Goal: Task Accomplishment & Management: Manage account settings

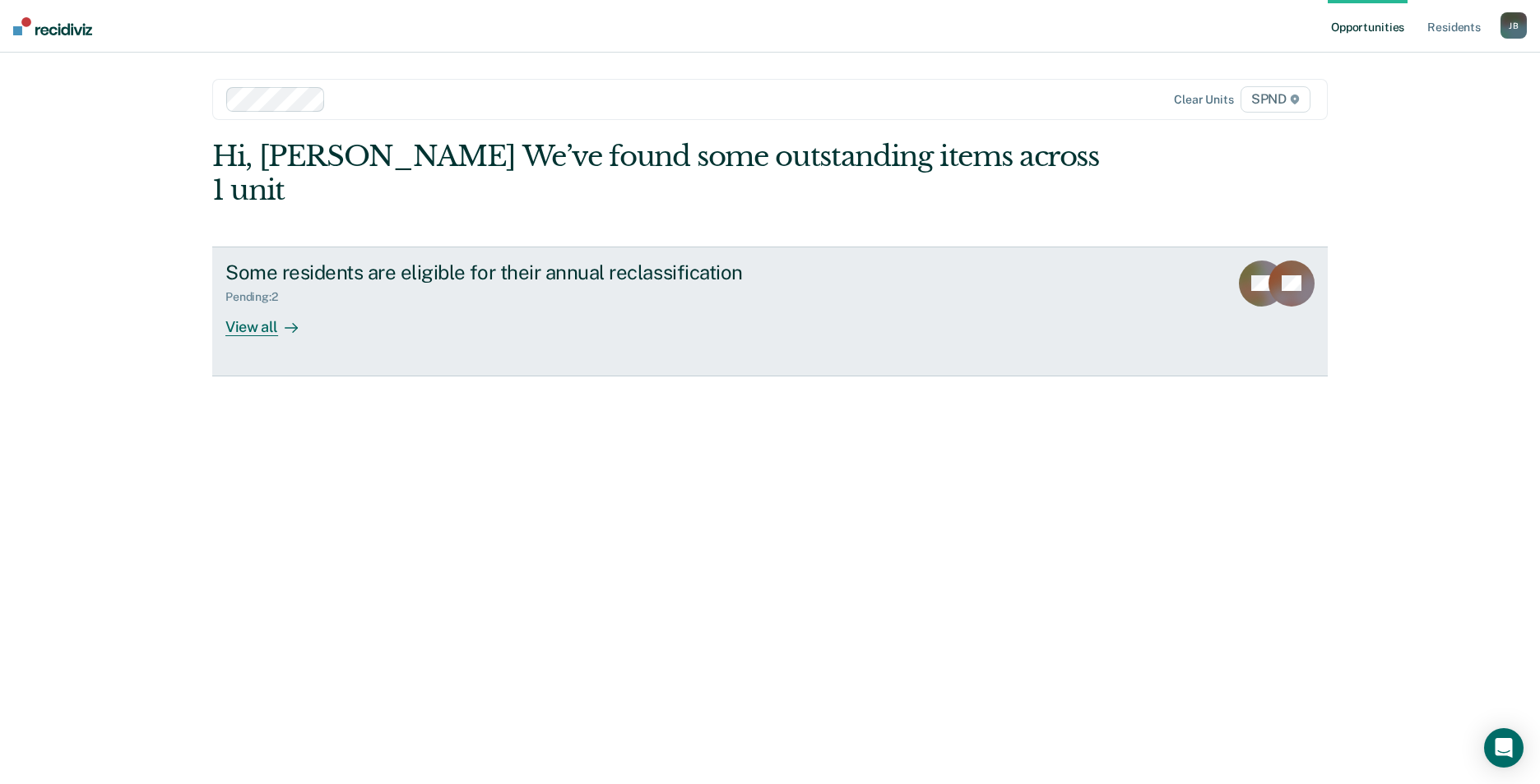
click at [265, 304] on div "View all" at bounding box center [272, 320] width 92 height 32
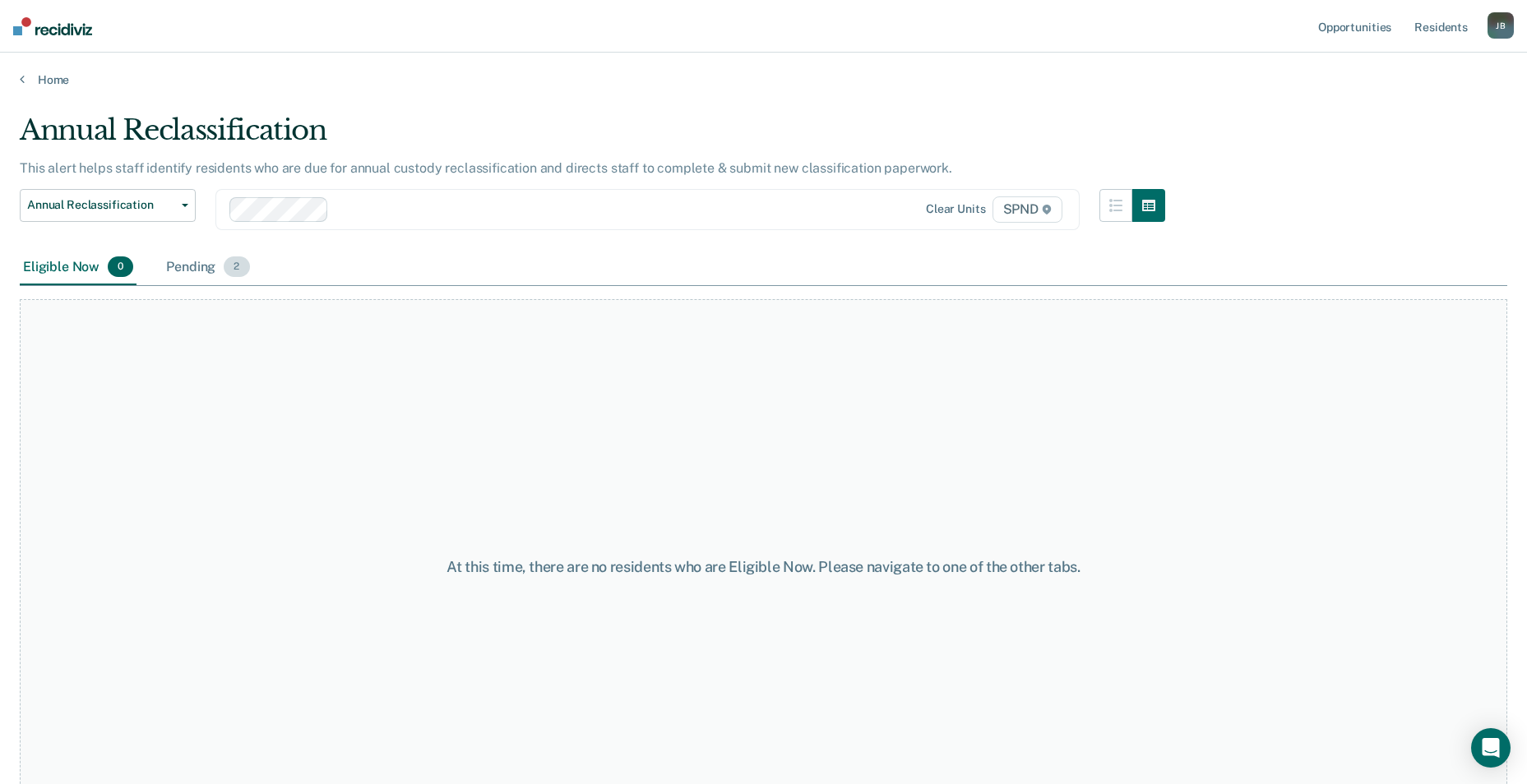
click at [233, 272] on span "2" at bounding box center [236, 268] width 26 height 22
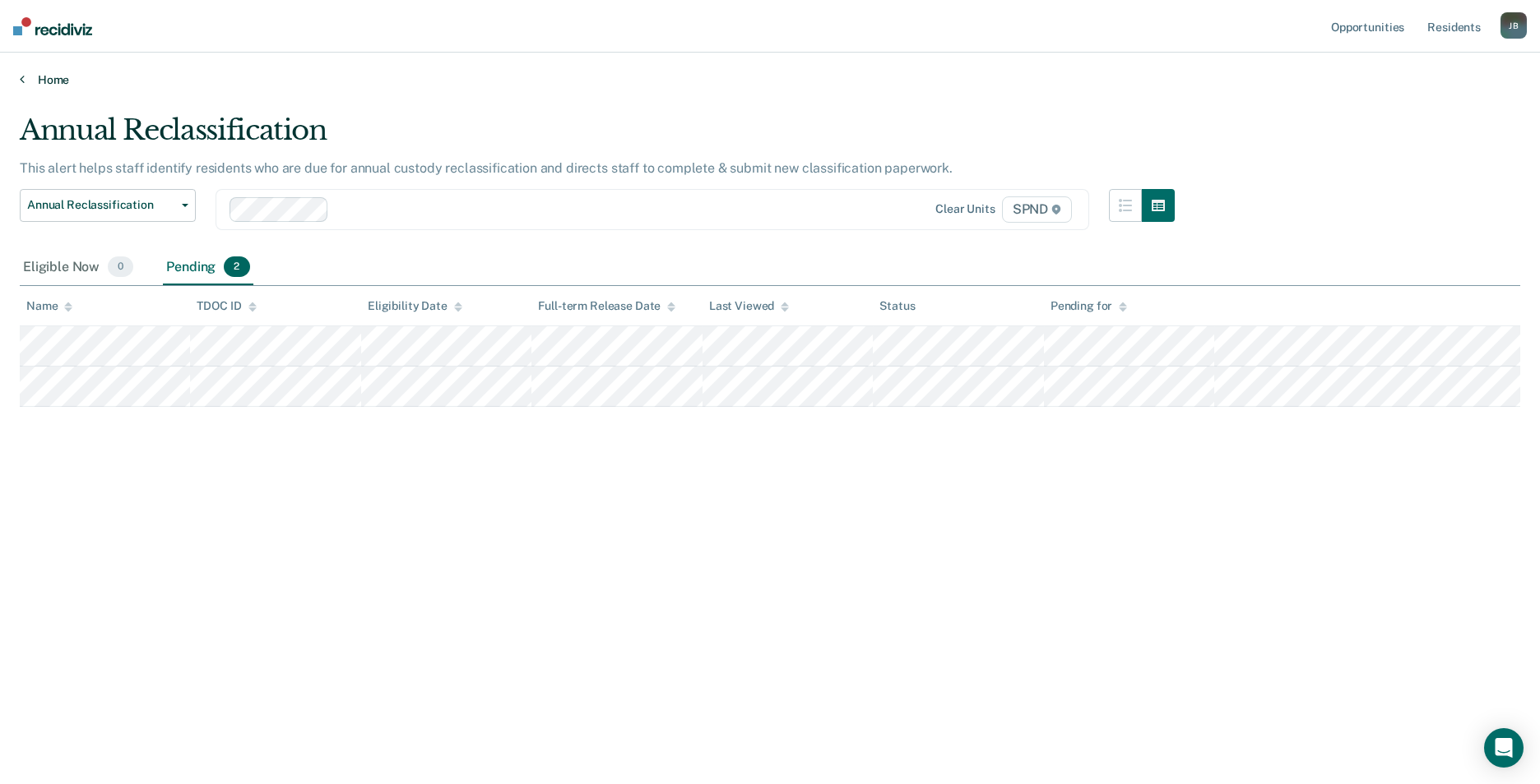
click at [53, 80] on link "Home" at bounding box center [770, 80] width 1500 height 15
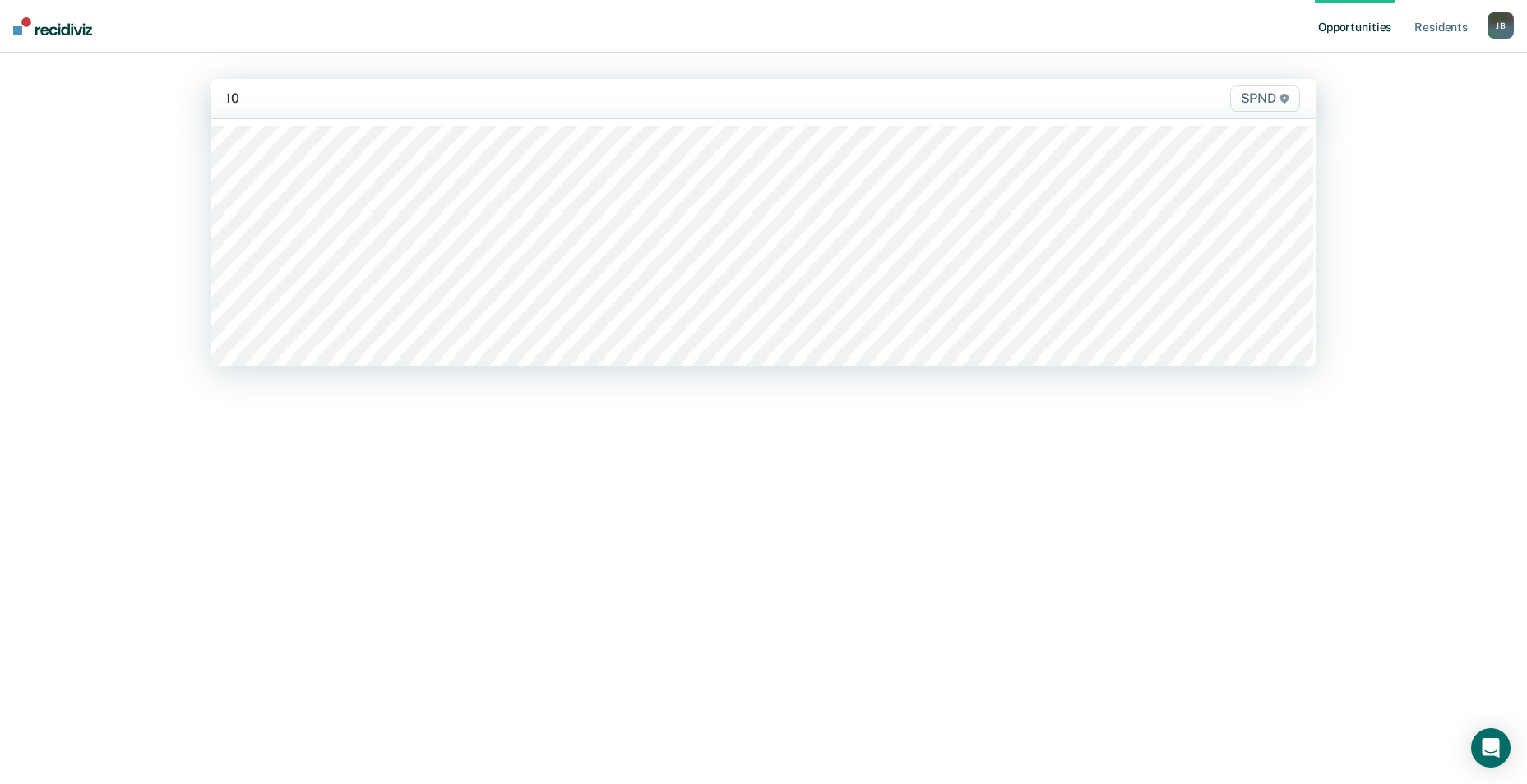
type input "10n"
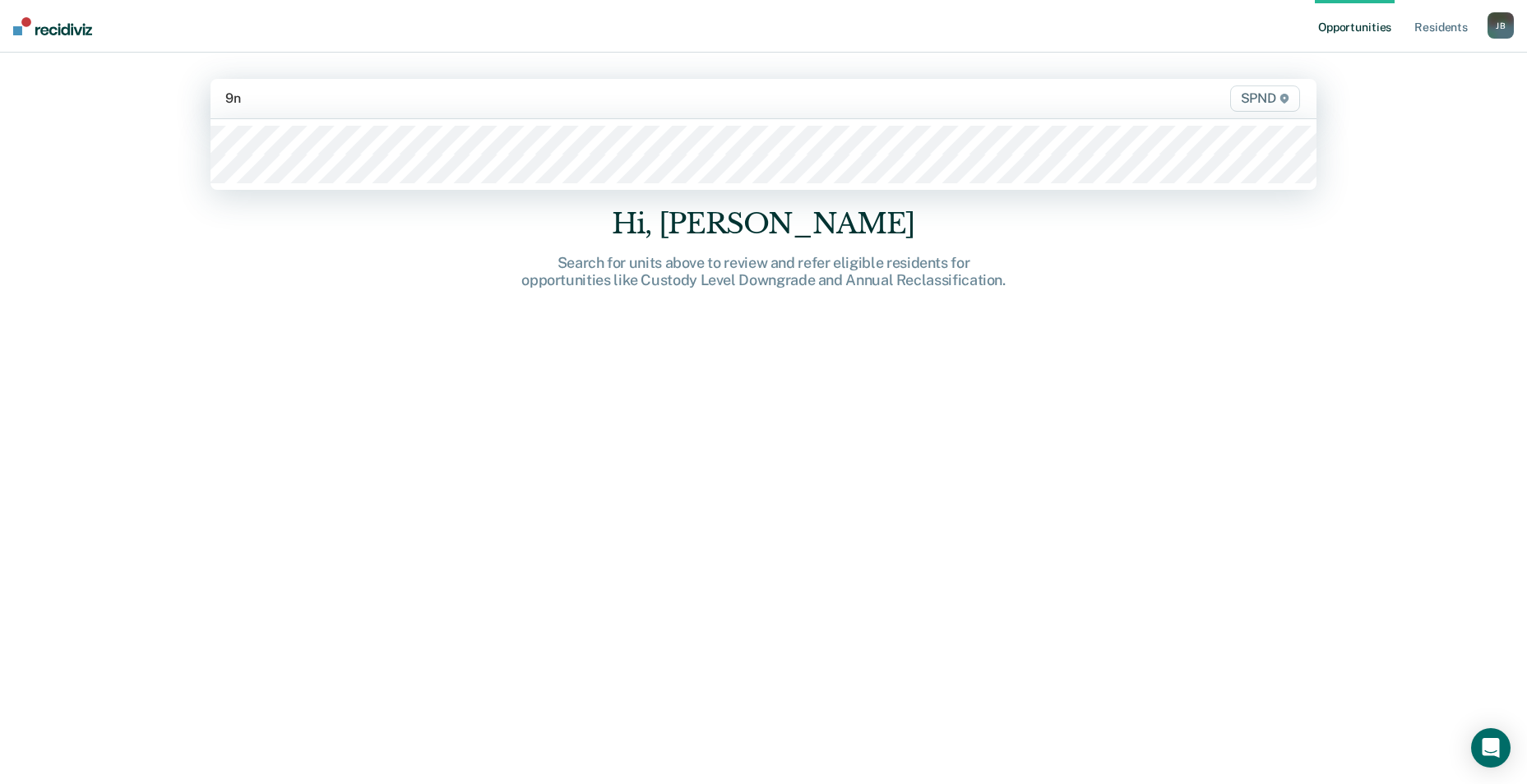
type input "9n2"
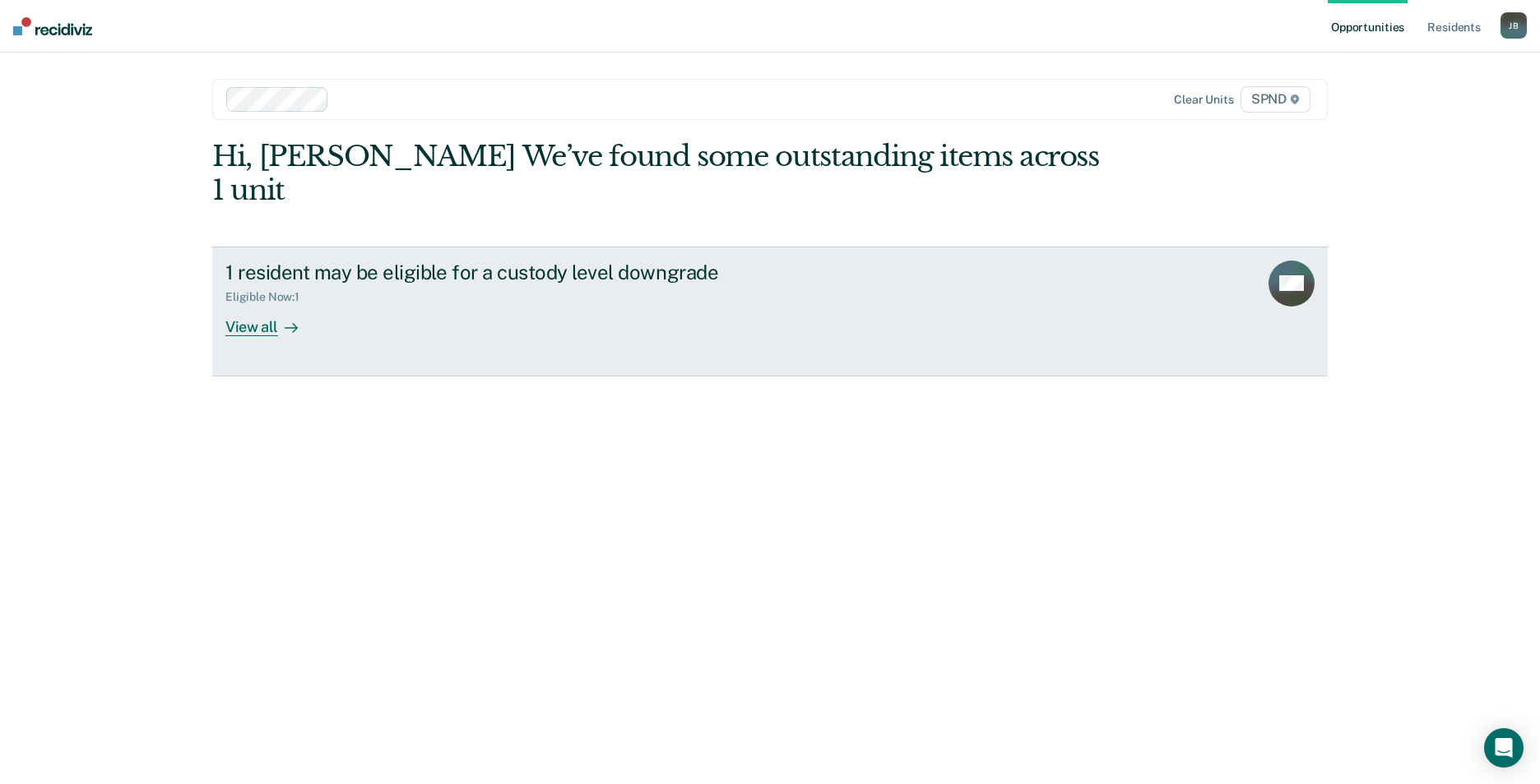
click at [271, 304] on div "View all" at bounding box center [272, 320] width 92 height 32
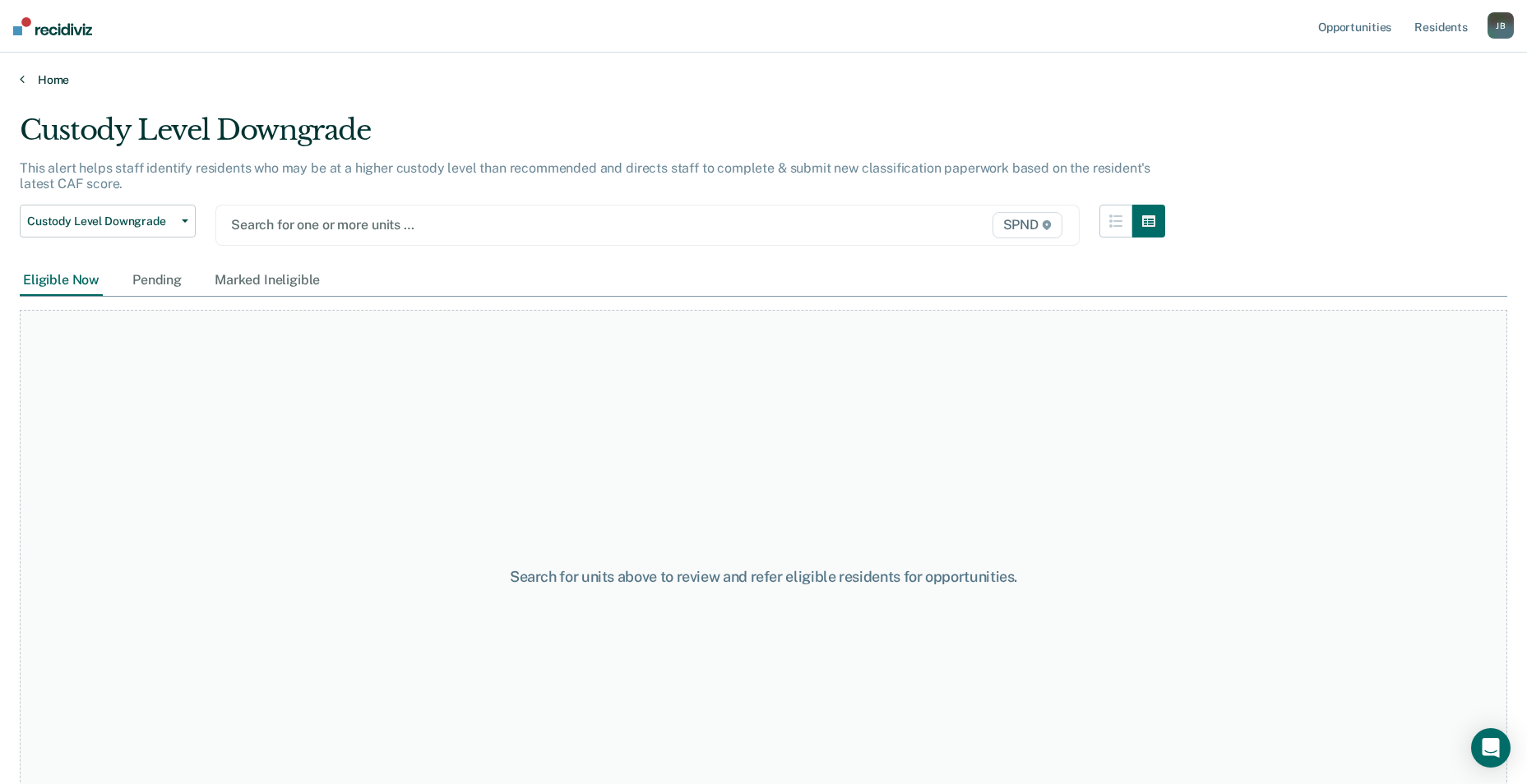
click at [76, 83] on link "Home" at bounding box center [764, 80] width 1488 height 15
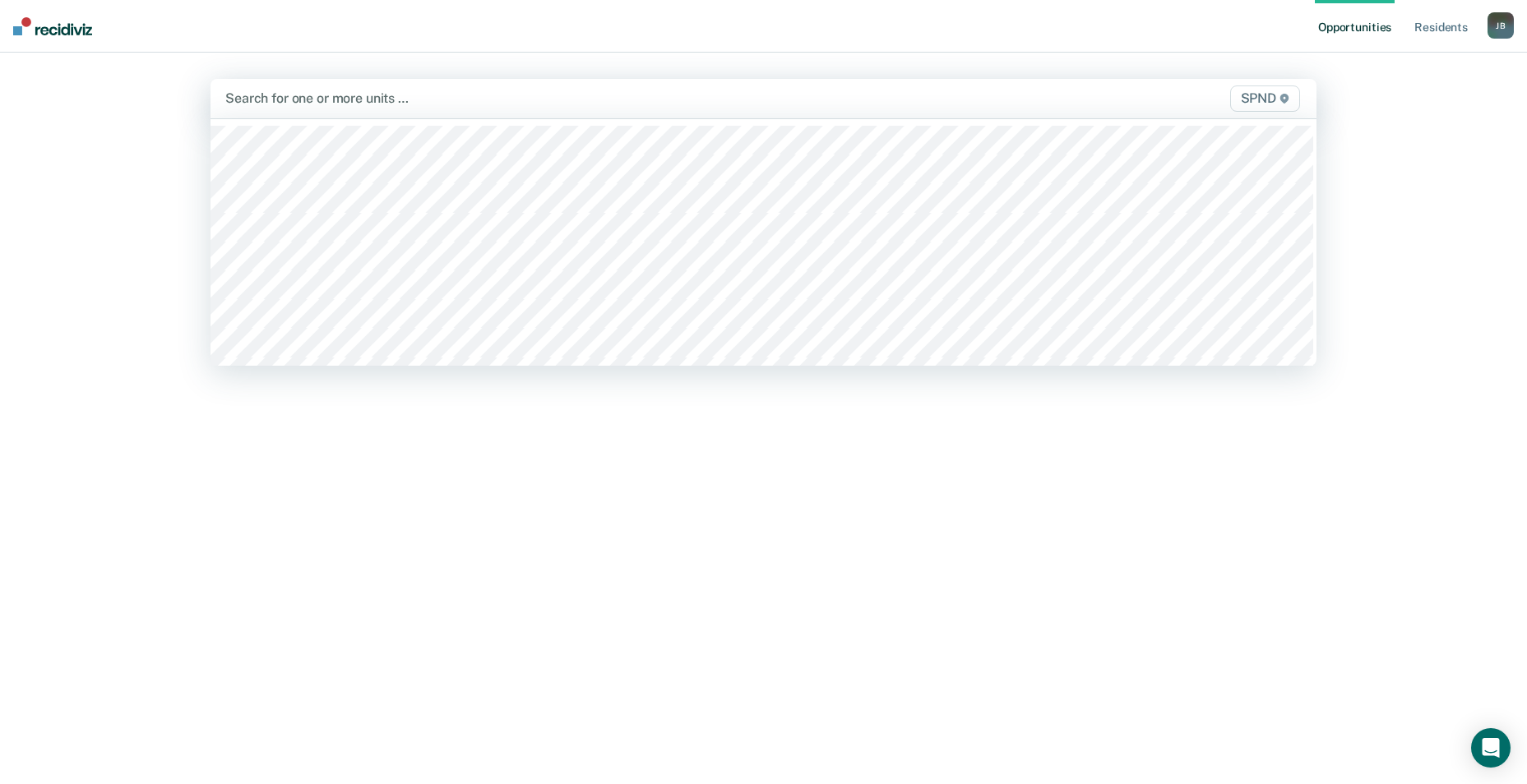
click at [365, 97] on div at bounding box center [601, 97] width 753 height 19
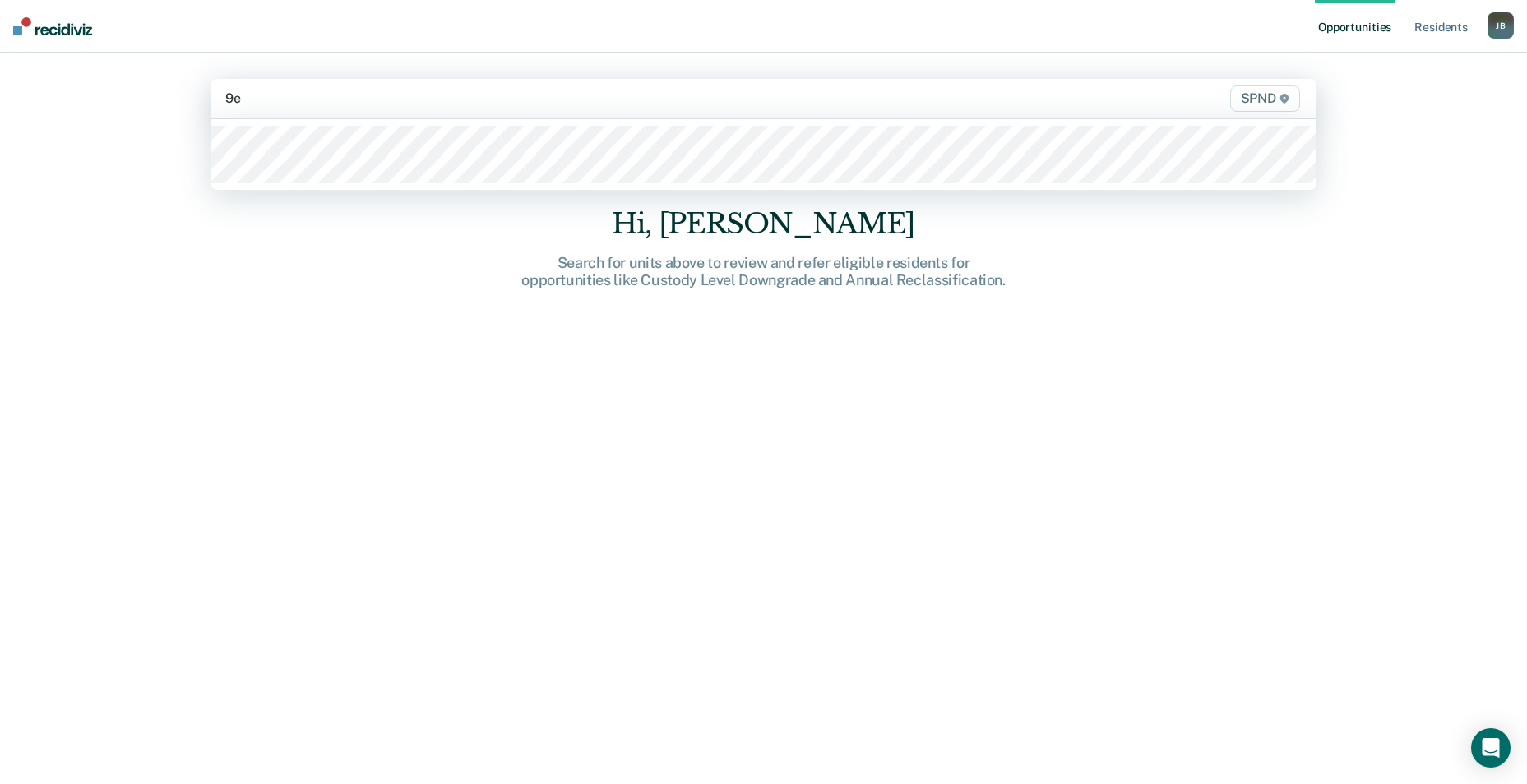
type input "9e2"
type input "9s2"
type input "9n3"
type input "9e3"
type input "9s3"
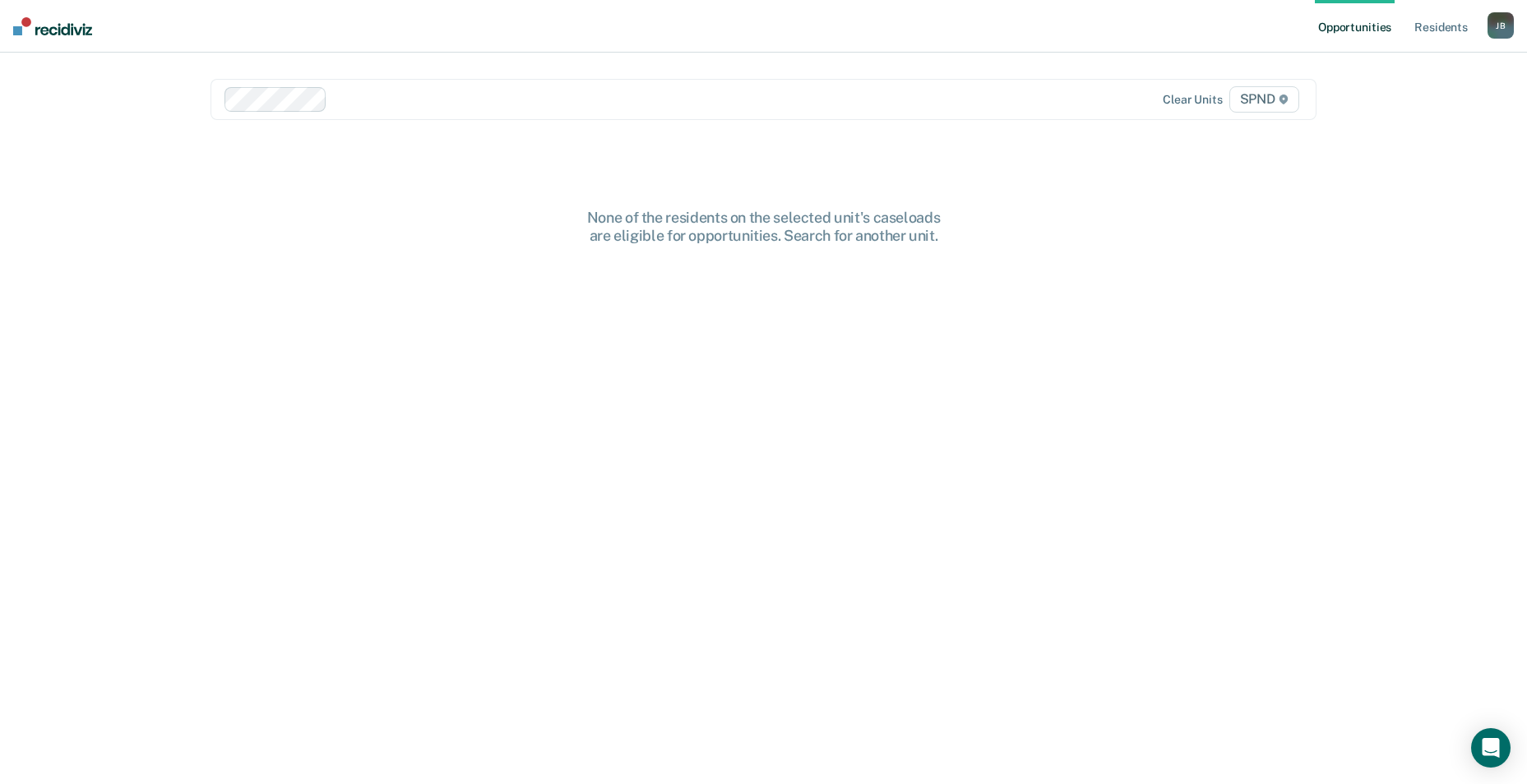
click at [353, 109] on div at bounding box center [601, 99] width 755 height 25
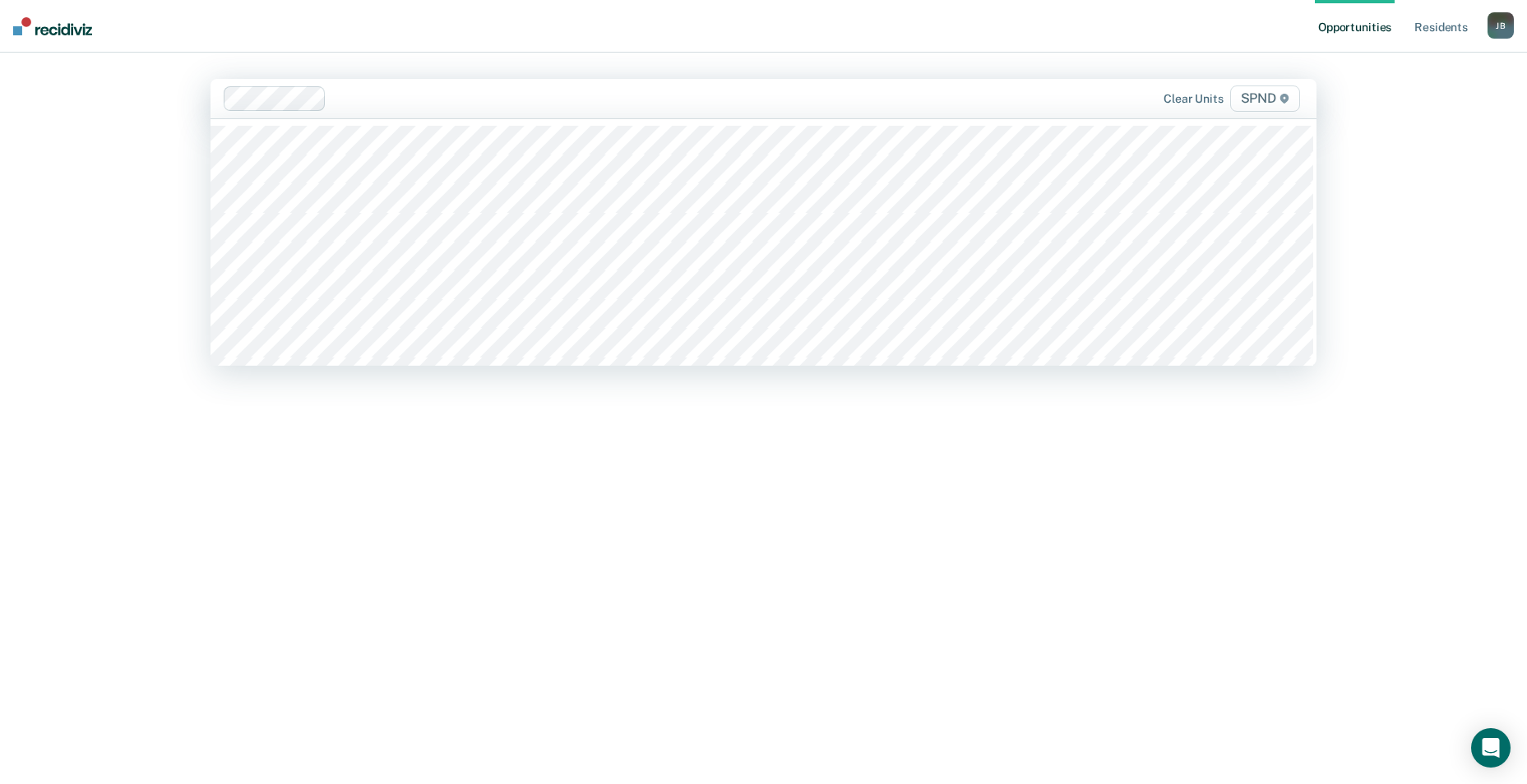
click at [352, 106] on div at bounding box center [654, 97] width 644 height 19
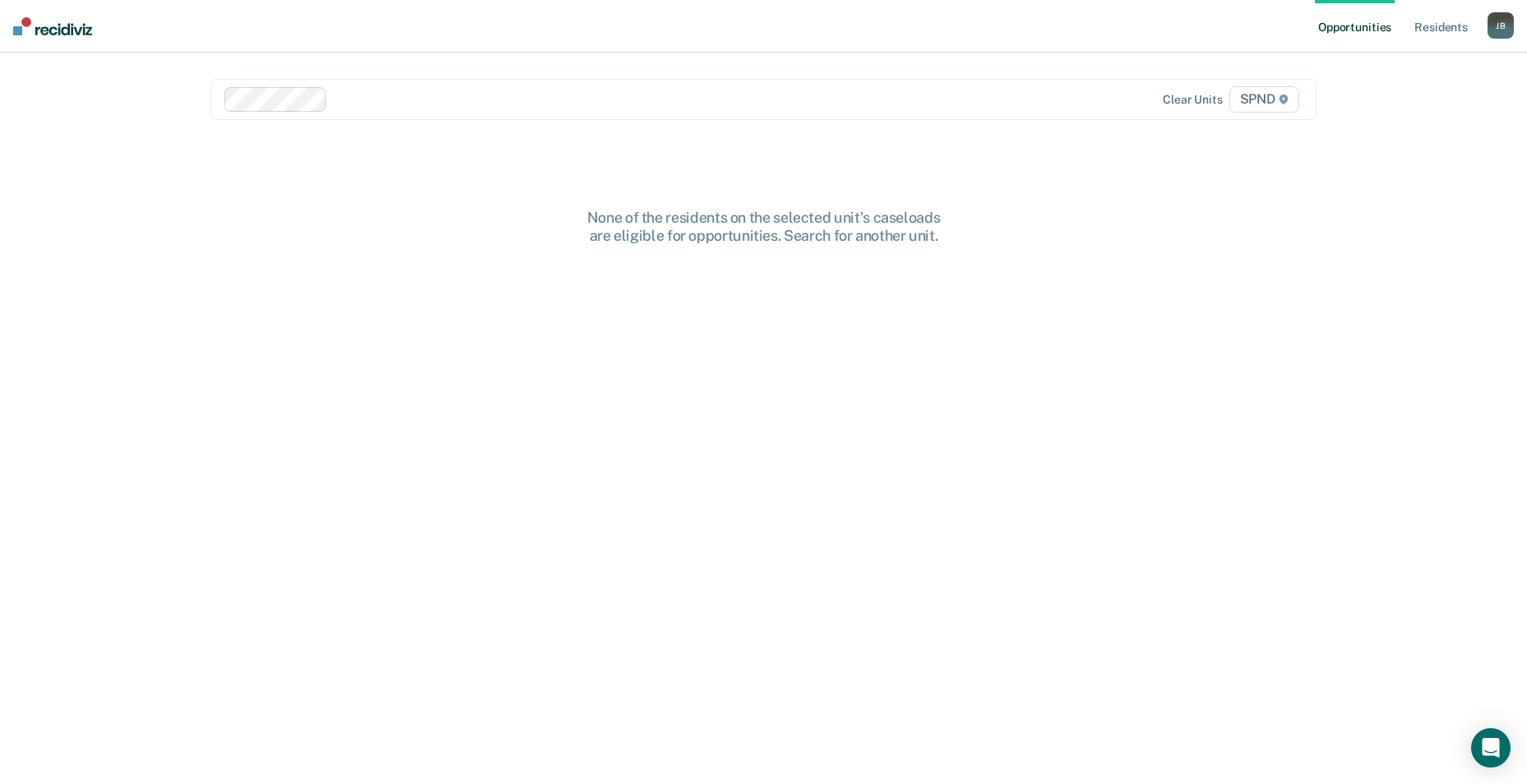
click at [843, 516] on div "None of the residents on the selected unit's caseloads are eligible for opportu…" at bounding box center [764, 509] width 1106 height 600
click at [1495, 30] on div "J B" at bounding box center [1500, 26] width 27 height 27
click at [1407, 113] on link "Log Out" at bounding box center [1435, 108] width 133 height 14
